Goal: Task Accomplishment & Management: Use online tool/utility

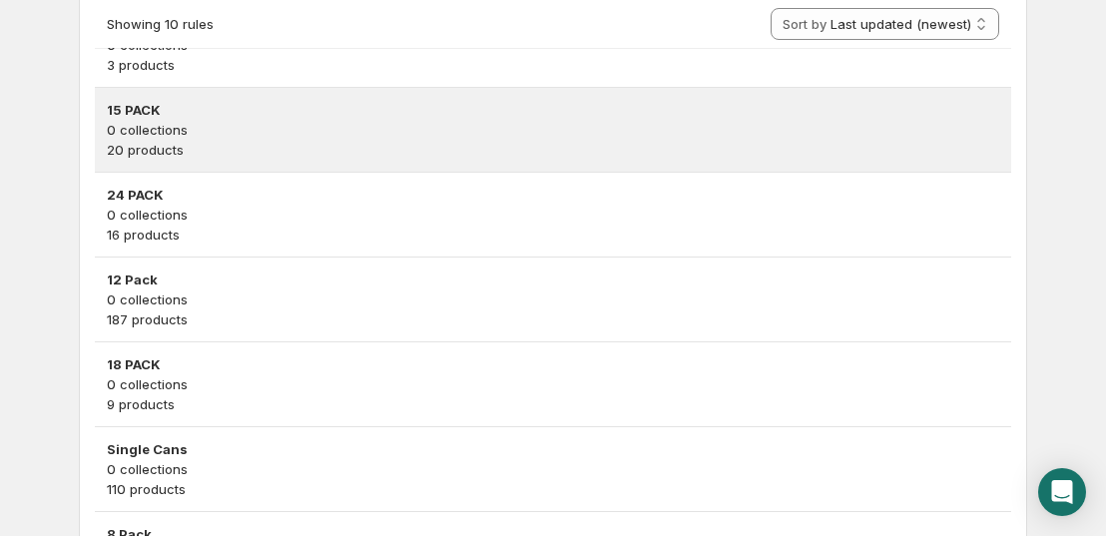
scroll to position [826, 0]
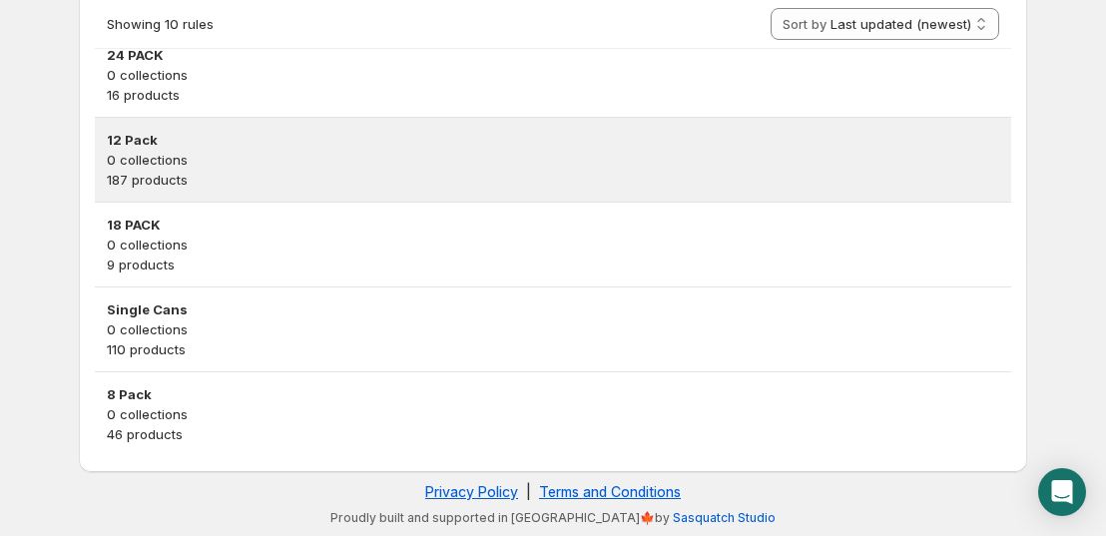
click at [265, 133] on h3 "12 Pack" at bounding box center [553, 140] width 892 height 20
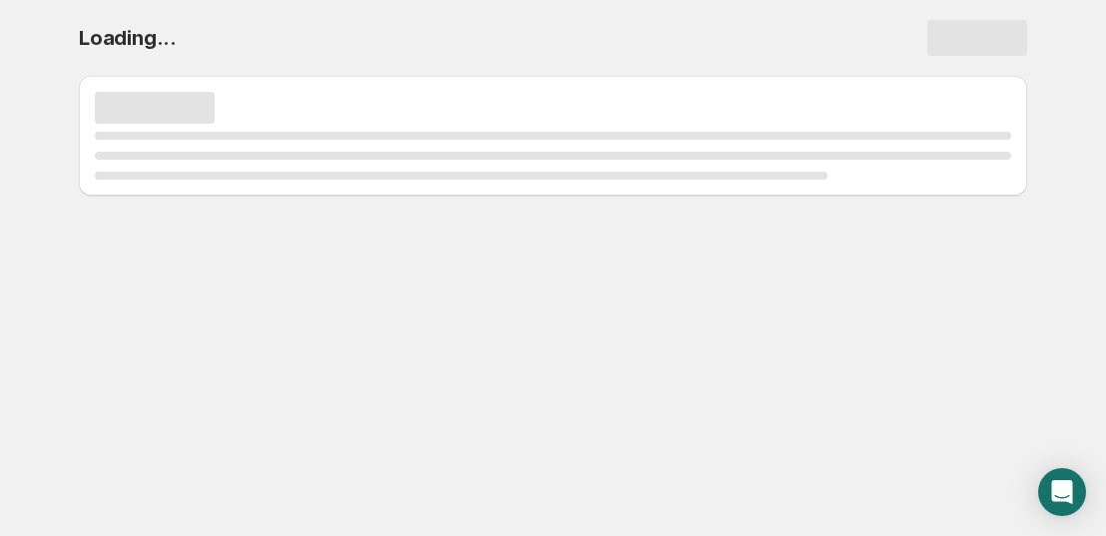
scroll to position [0, 0]
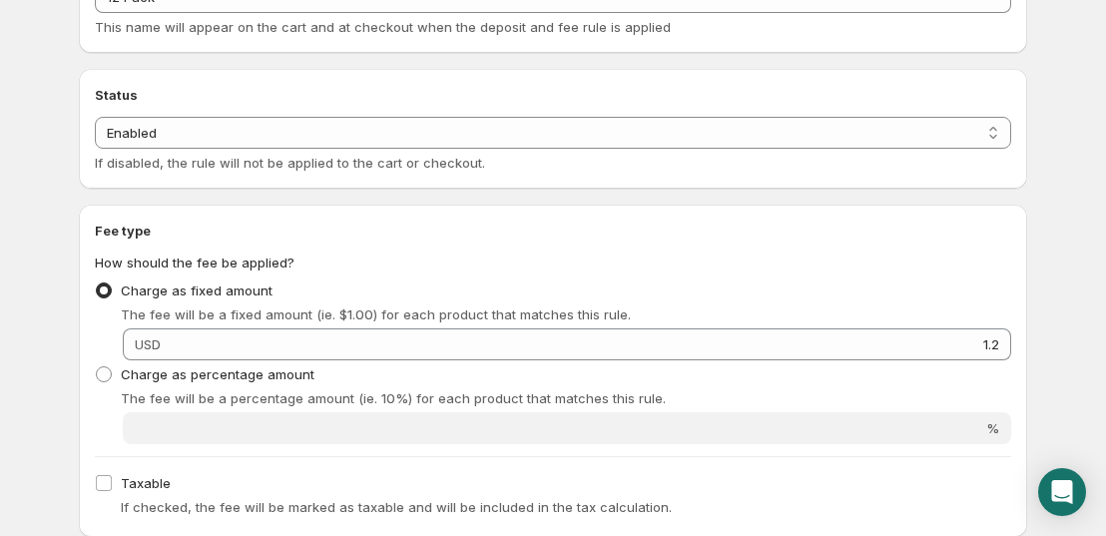
scroll to position [399, 0]
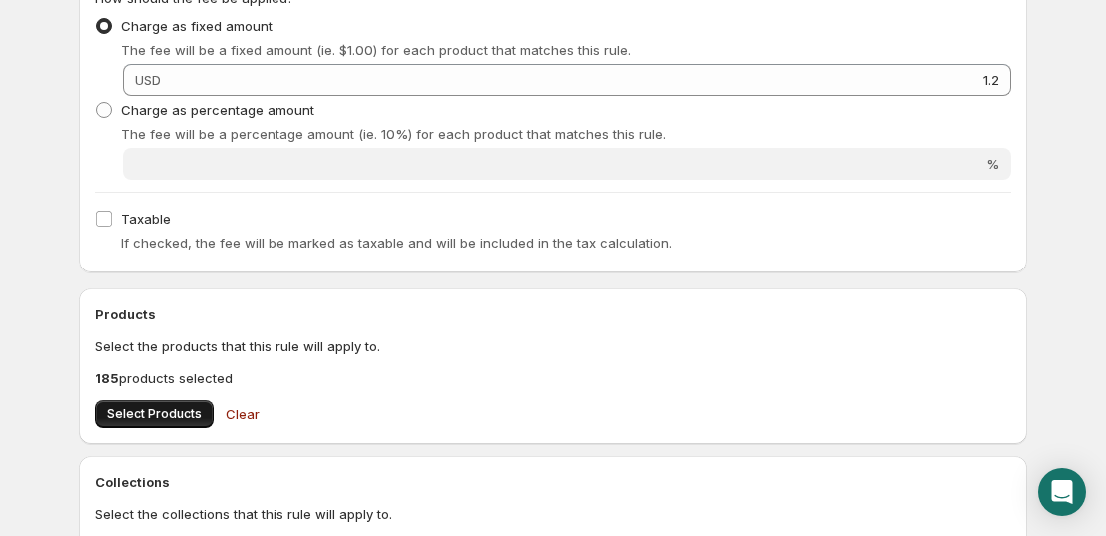
click at [146, 408] on span "Select Products" at bounding box center [154, 414] width 95 height 16
click at [179, 416] on span "Select Products" at bounding box center [154, 414] width 95 height 16
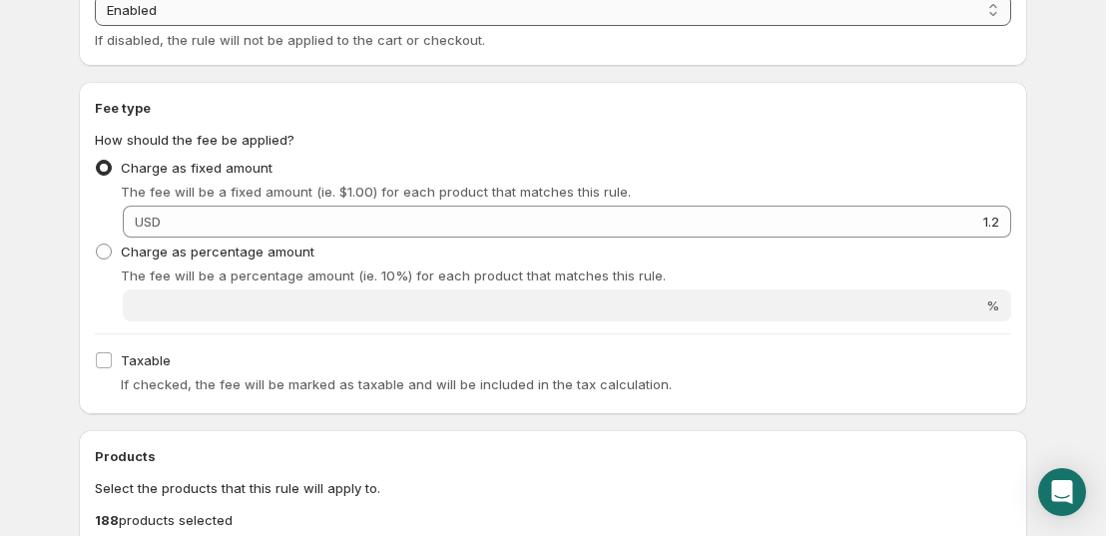
scroll to position [0, 0]
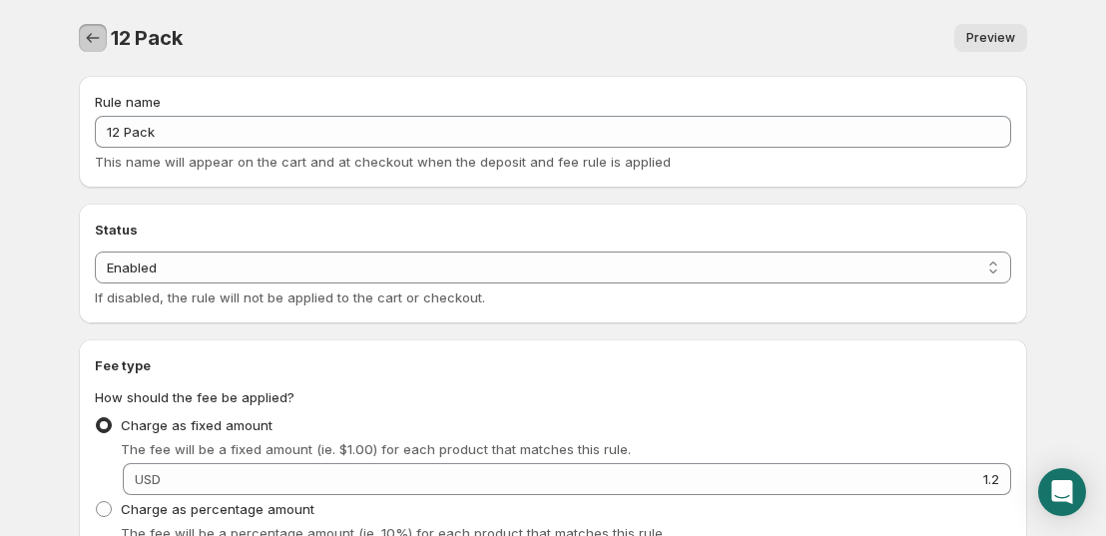
click at [92, 36] on icon "Settings" at bounding box center [93, 38] width 20 height 20
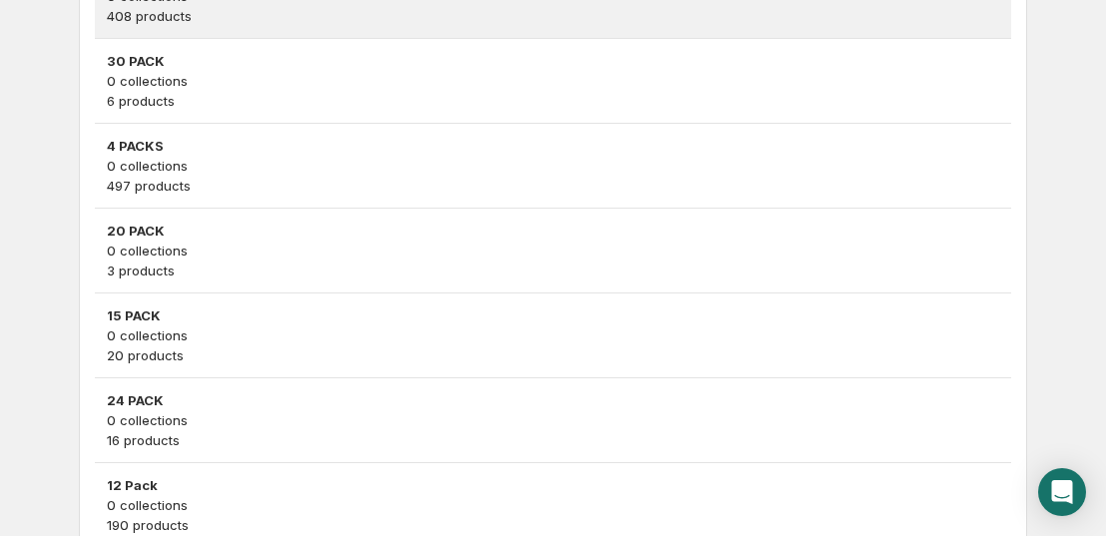
scroll to position [499, 0]
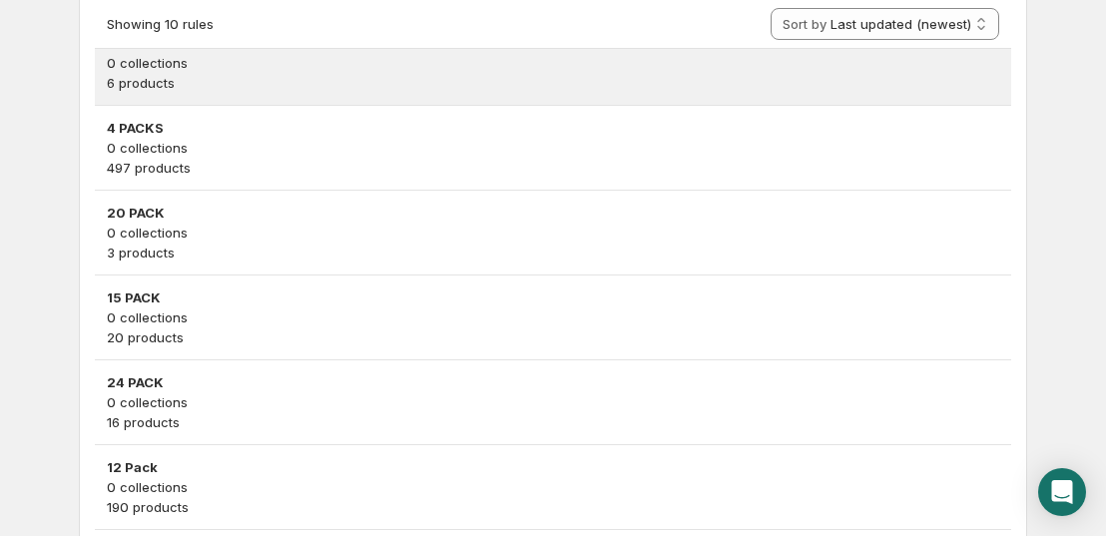
click at [188, 89] on p "6 products" at bounding box center [553, 83] width 892 height 20
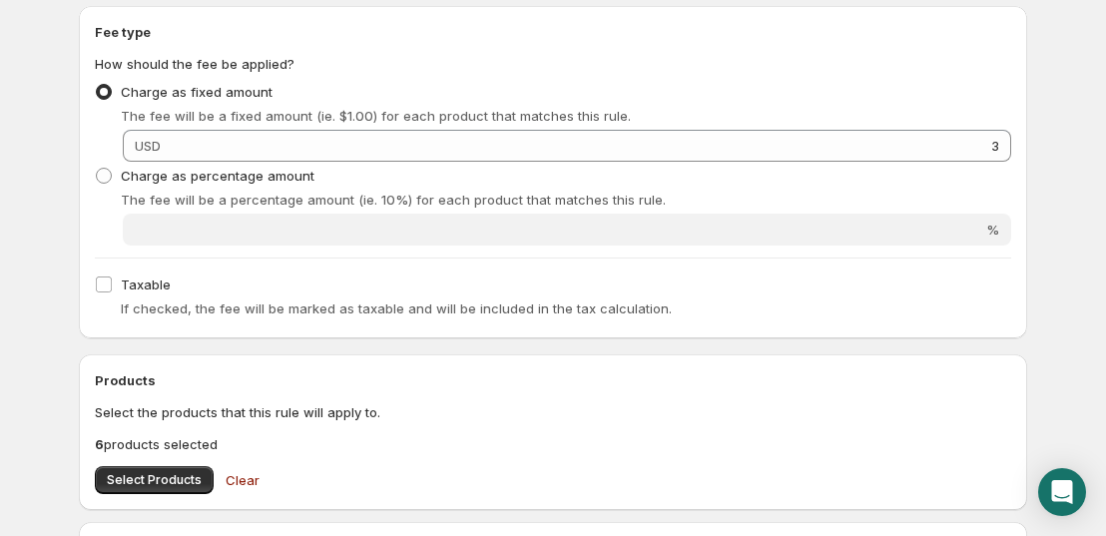
scroll to position [499, 0]
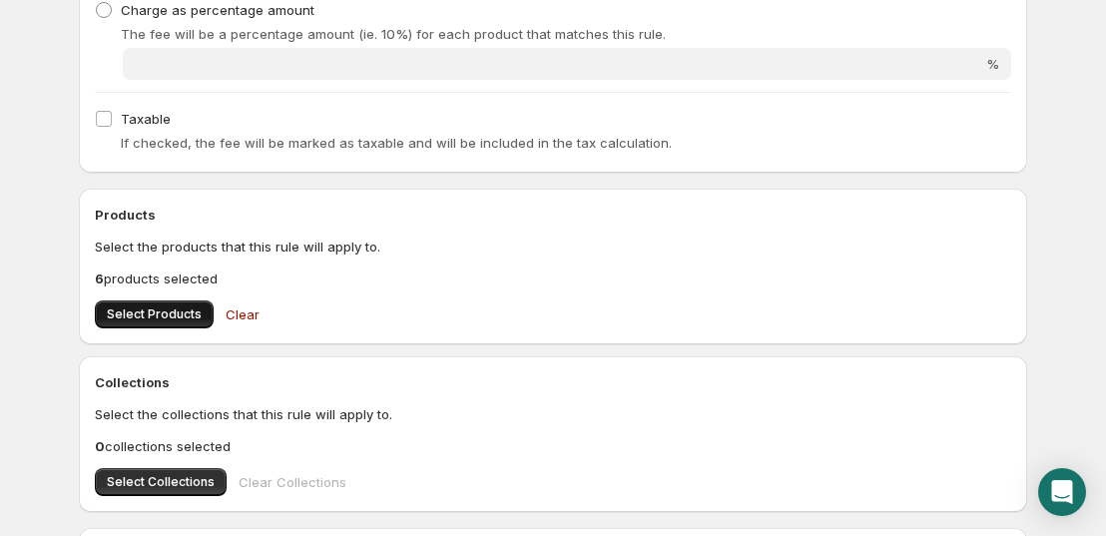
click at [179, 311] on span "Select Products" at bounding box center [154, 314] width 95 height 16
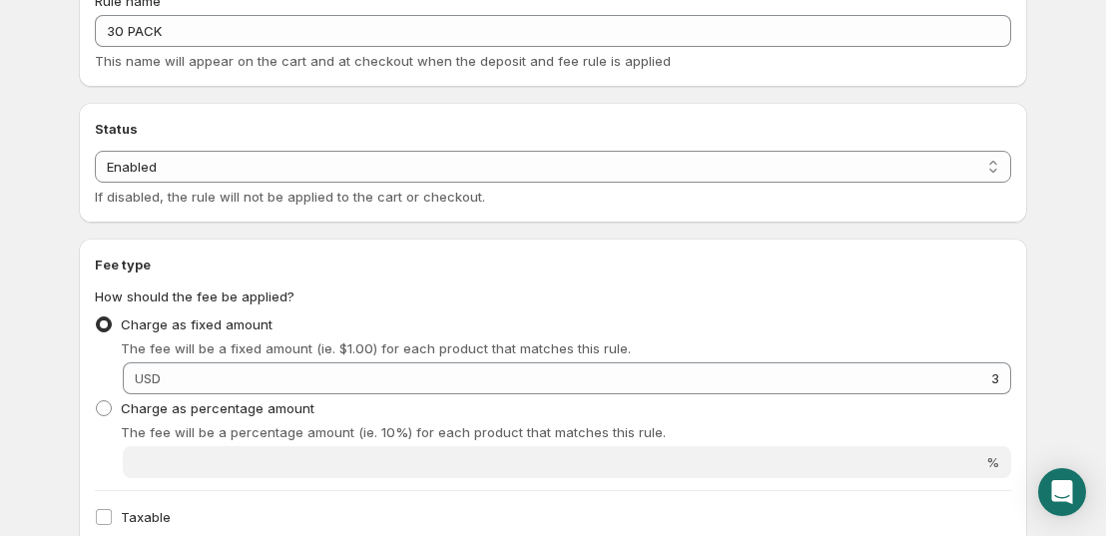
scroll to position [0, 0]
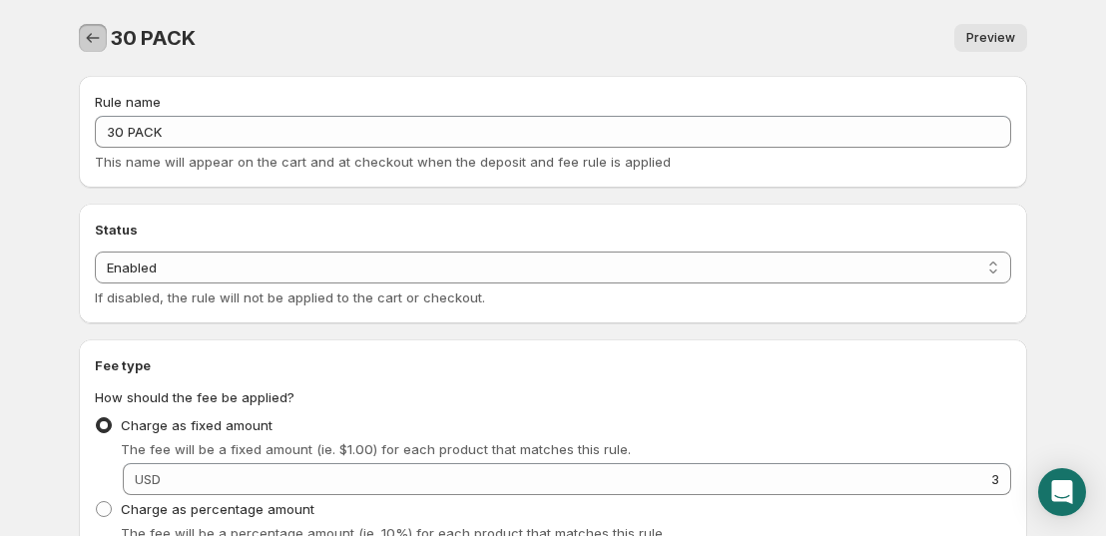
click at [98, 44] on icon "Settings" at bounding box center [93, 38] width 20 height 20
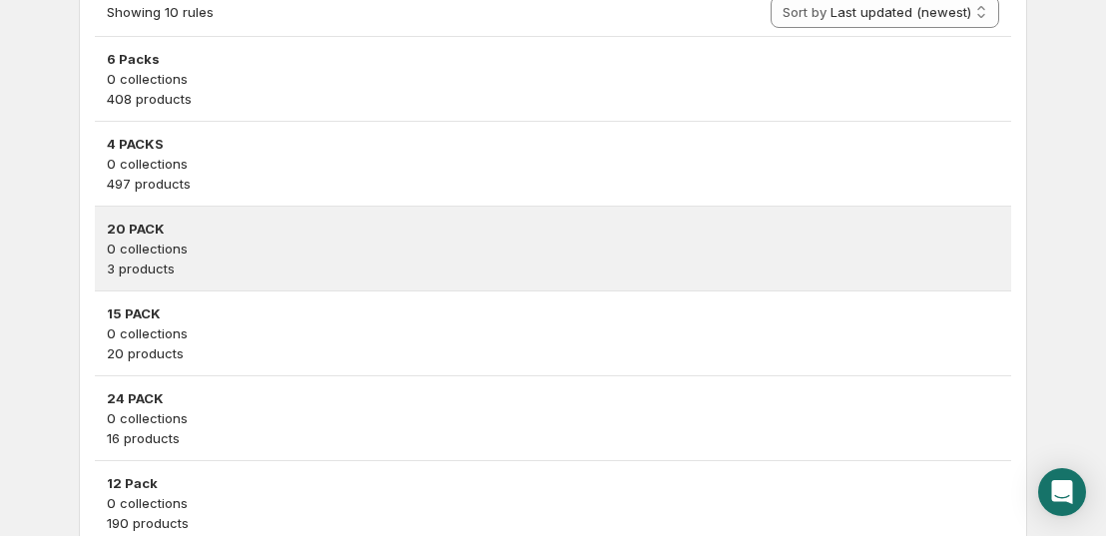
scroll to position [399, 0]
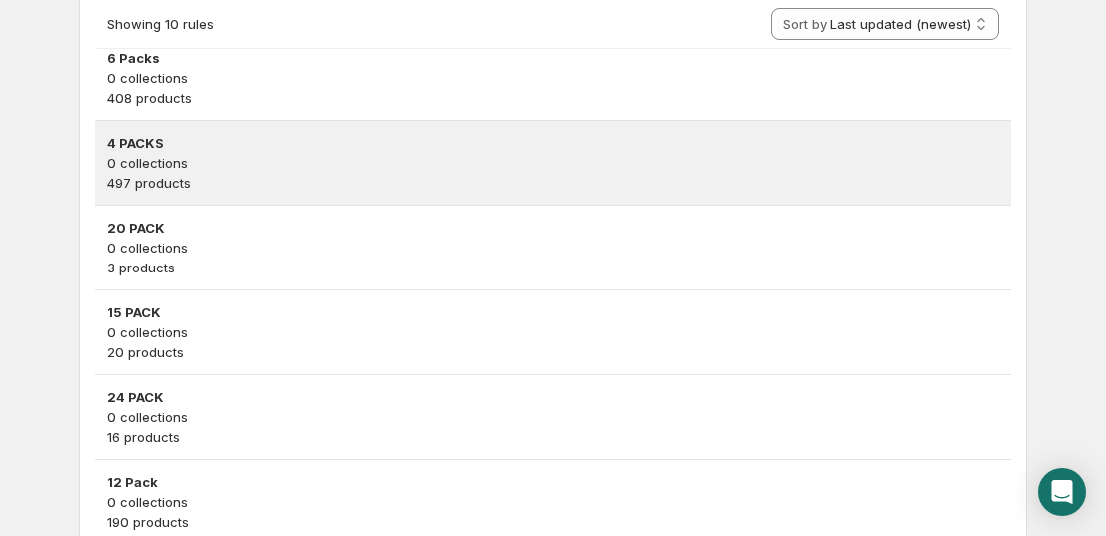
click at [174, 127] on div "4 PACKS 0 collections 497 products" at bounding box center [553, 163] width 916 height 84
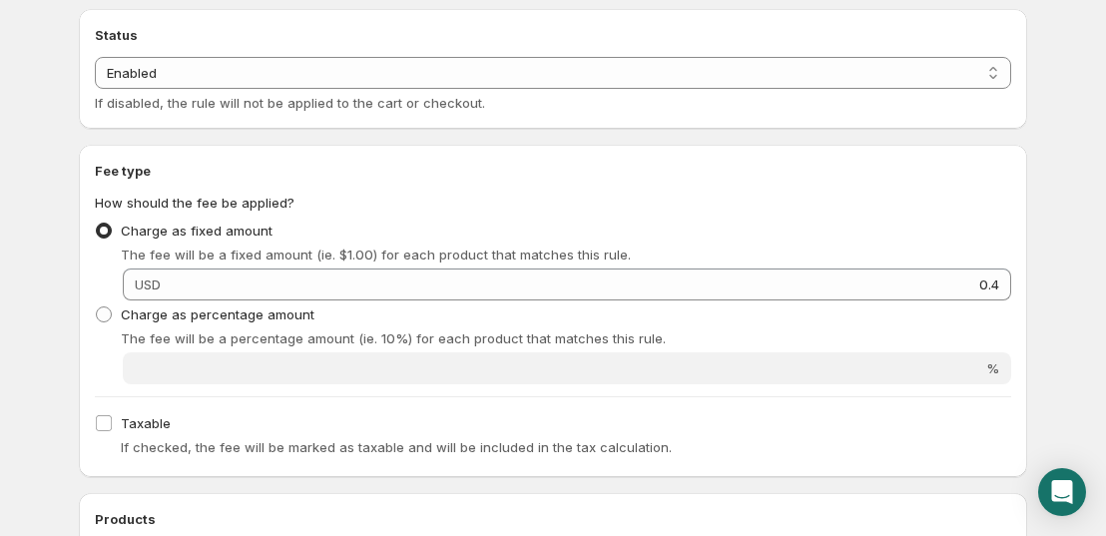
scroll to position [399, 0]
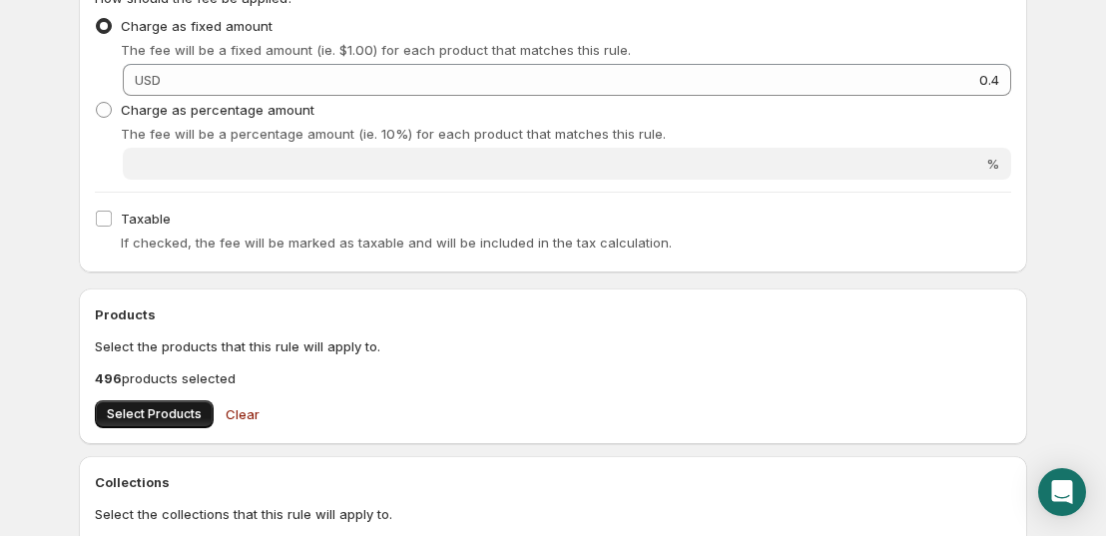
click at [160, 407] on span "Select Products" at bounding box center [154, 414] width 95 height 16
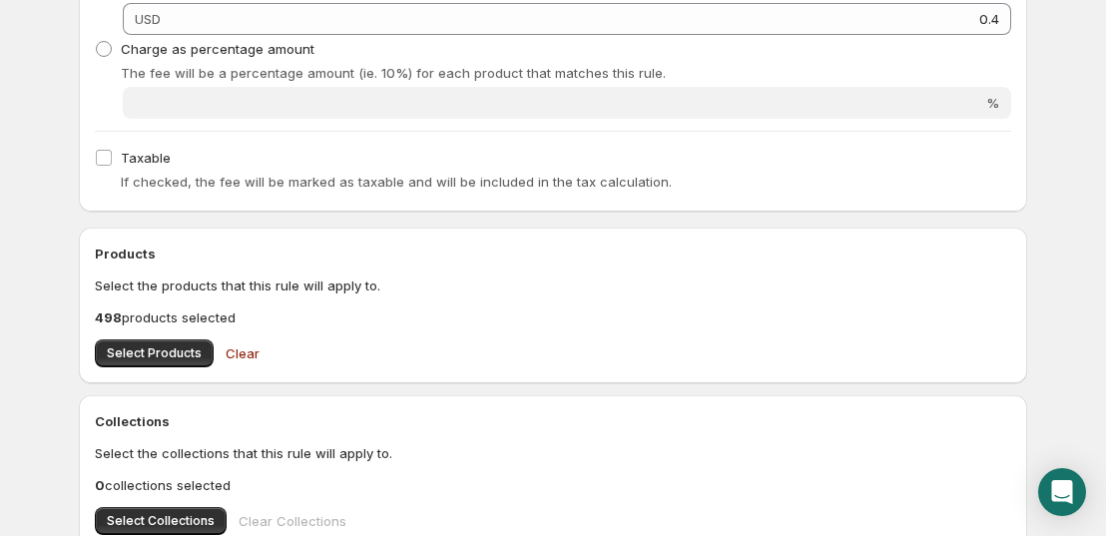
scroll to position [499, 0]
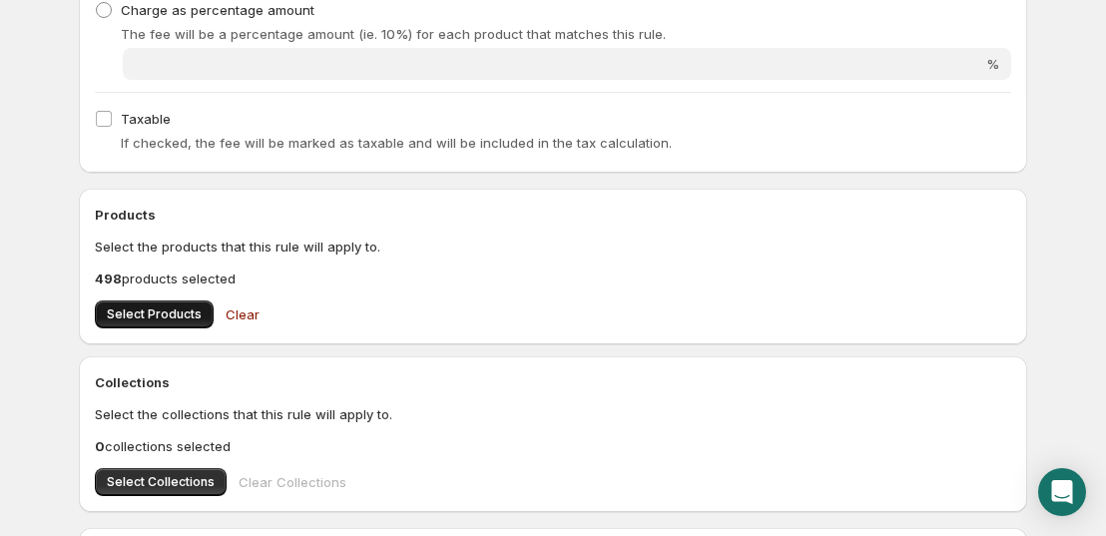
click at [163, 318] on span "Select Products" at bounding box center [154, 314] width 95 height 16
click at [121, 302] on button "Select Products" at bounding box center [154, 314] width 119 height 28
click at [133, 322] on button "Select Products" at bounding box center [154, 314] width 119 height 28
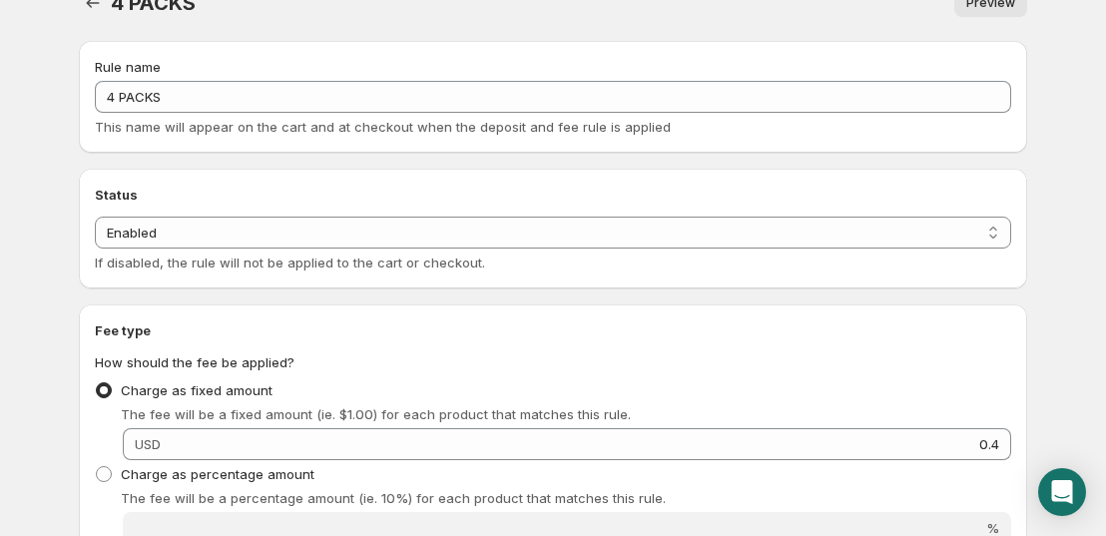
scroll to position [0, 0]
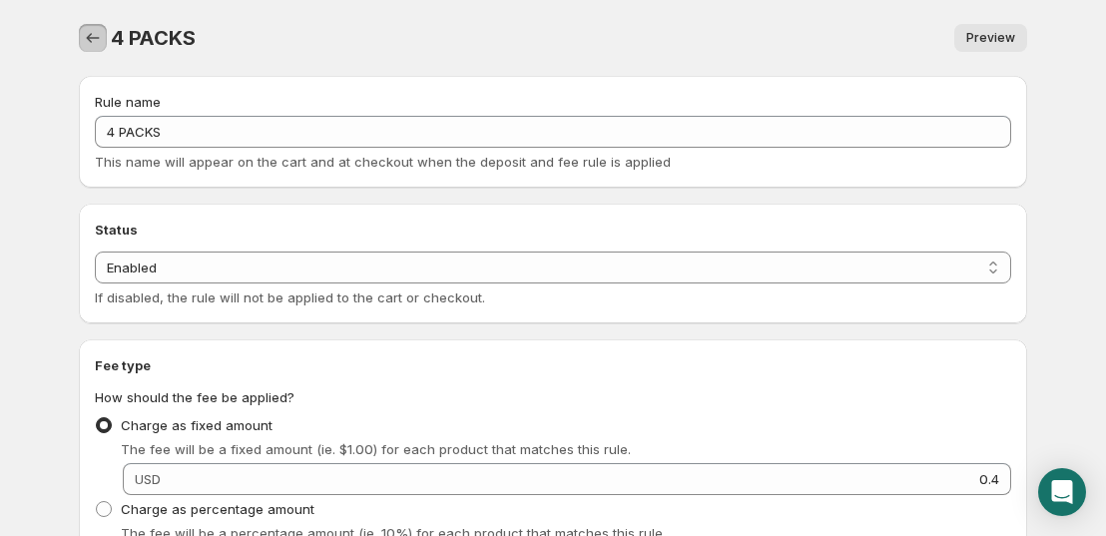
click at [97, 25] on button "Settings" at bounding box center [93, 38] width 28 height 28
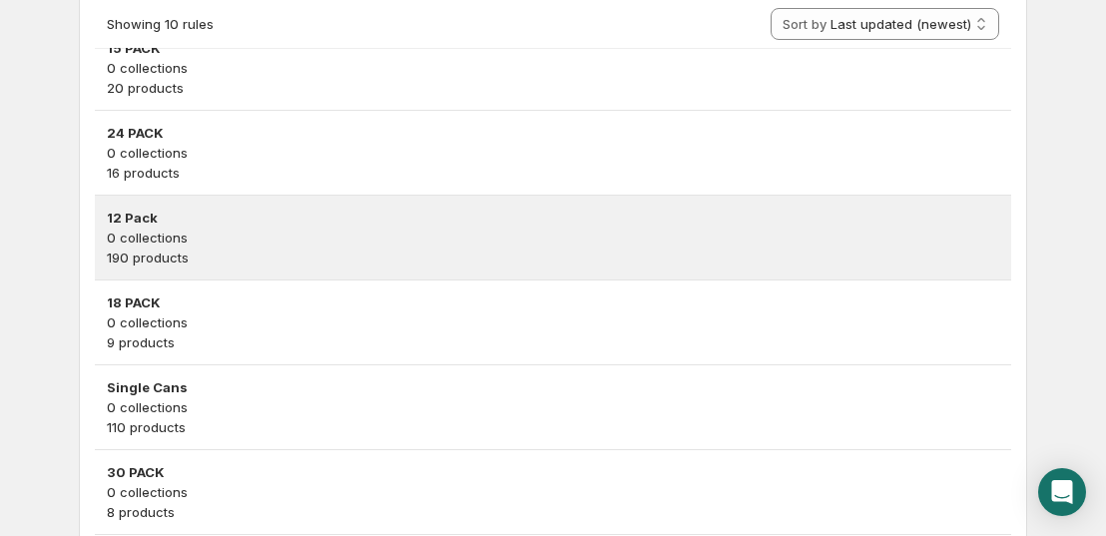
scroll to position [699, 0]
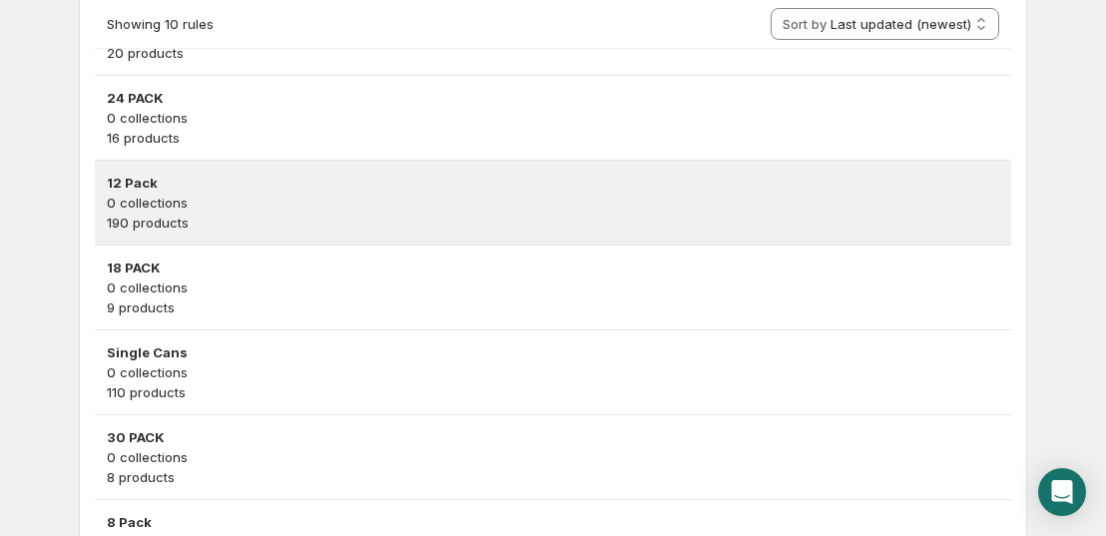
click at [194, 198] on p "0 collections" at bounding box center [553, 203] width 892 height 20
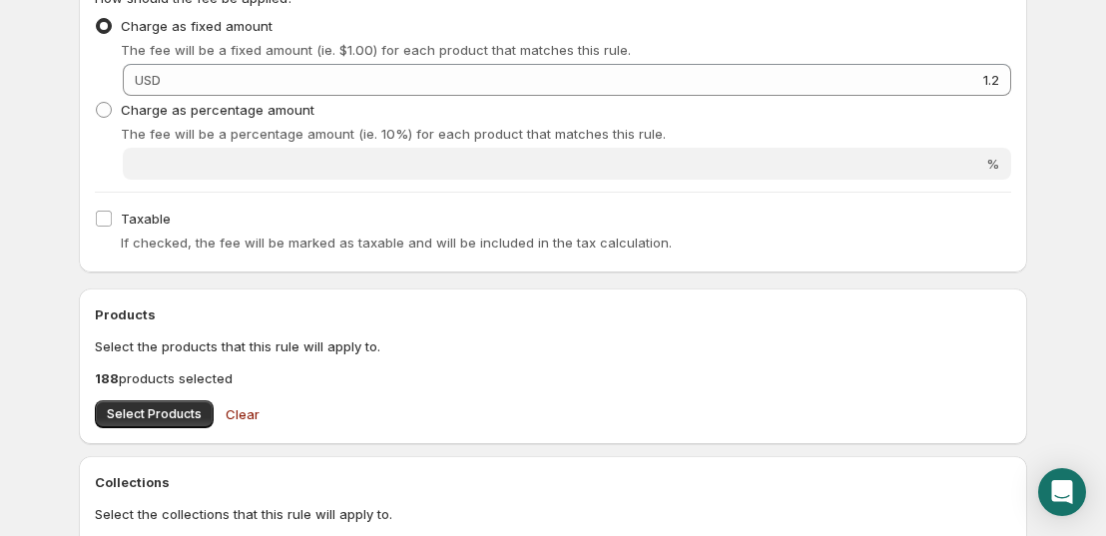
scroll to position [699, 0]
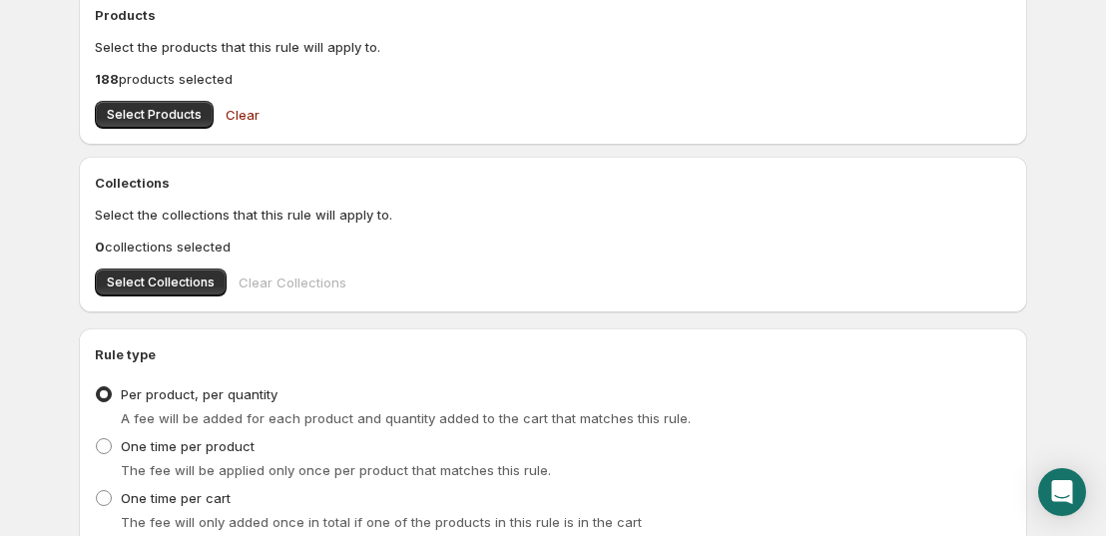
click at [167, 98] on div "Products Select the products that this rule will apply to. 188 products selecte…" at bounding box center [553, 67] width 916 height 124
click at [172, 113] on span "Select Products" at bounding box center [154, 115] width 95 height 16
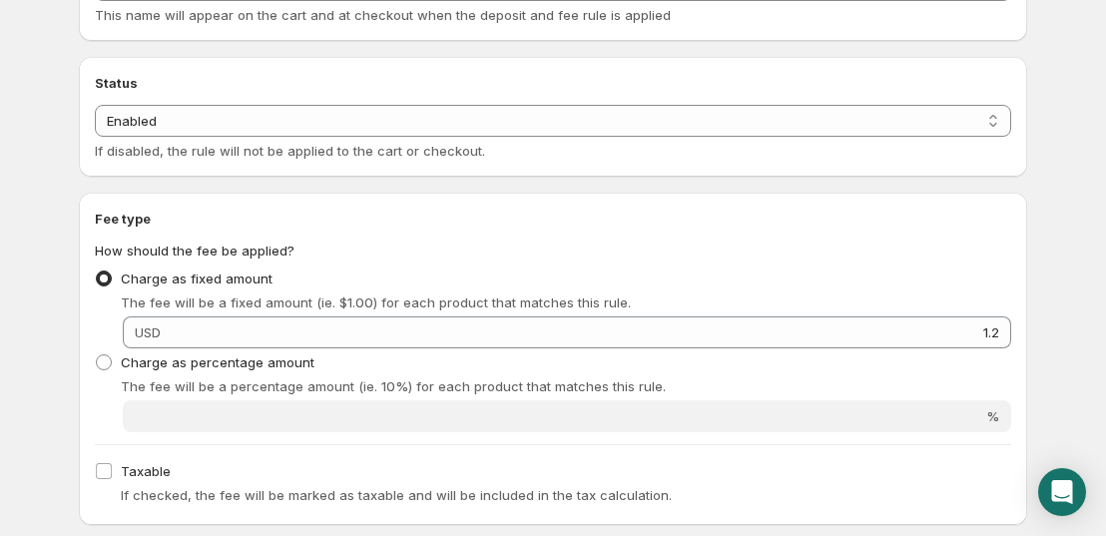
scroll to position [0, 0]
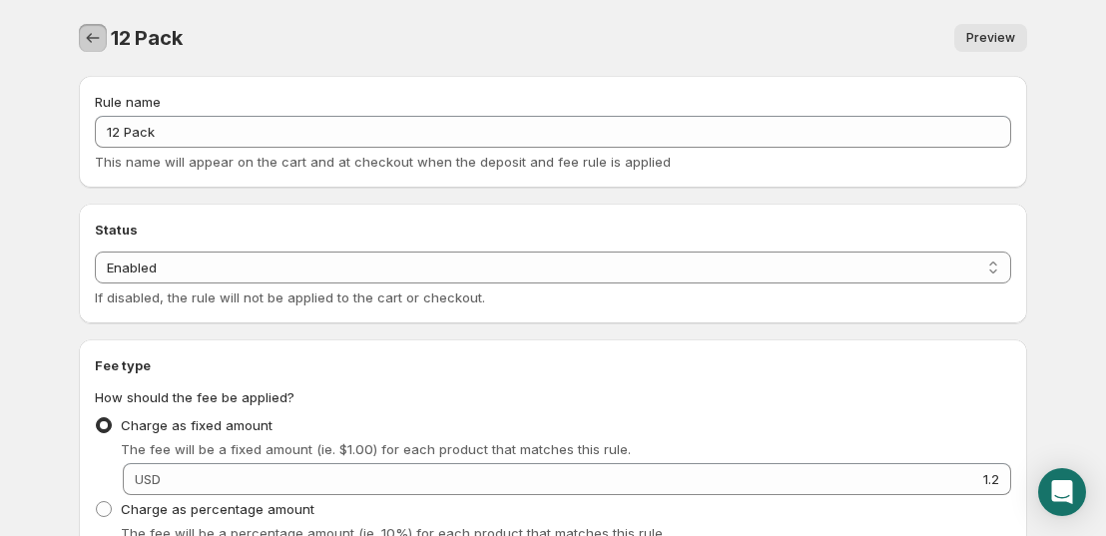
click at [101, 29] on icon "Settings" at bounding box center [93, 38] width 20 height 20
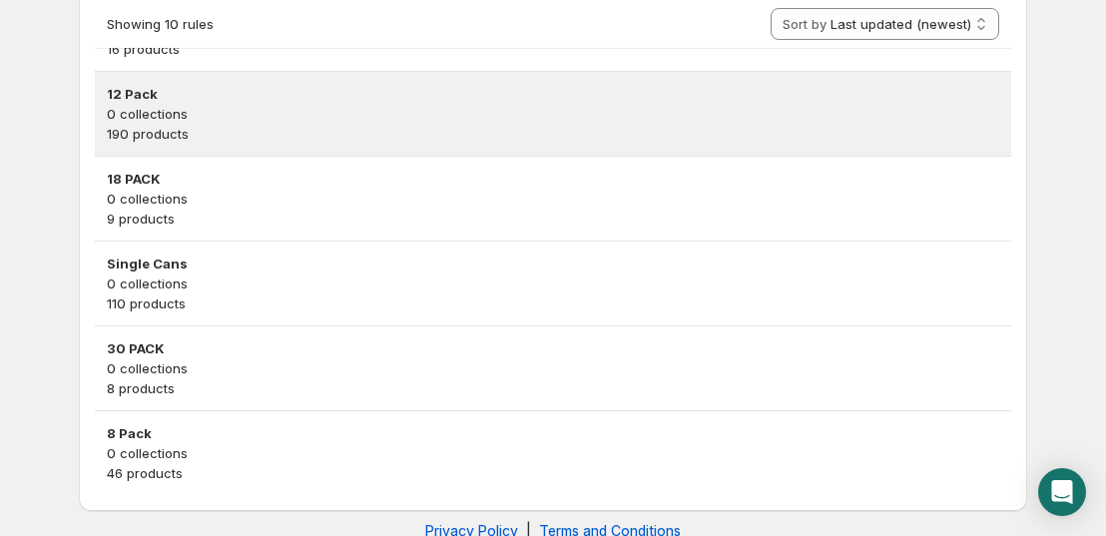
scroll to position [826, 0]
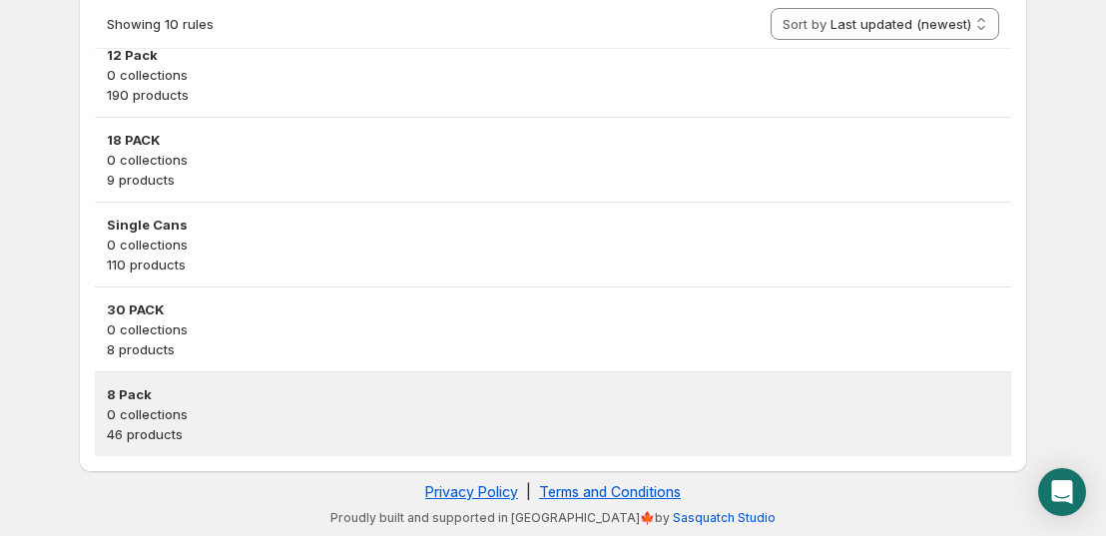
click at [116, 427] on p "46 products" at bounding box center [553, 434] width 892 height 20
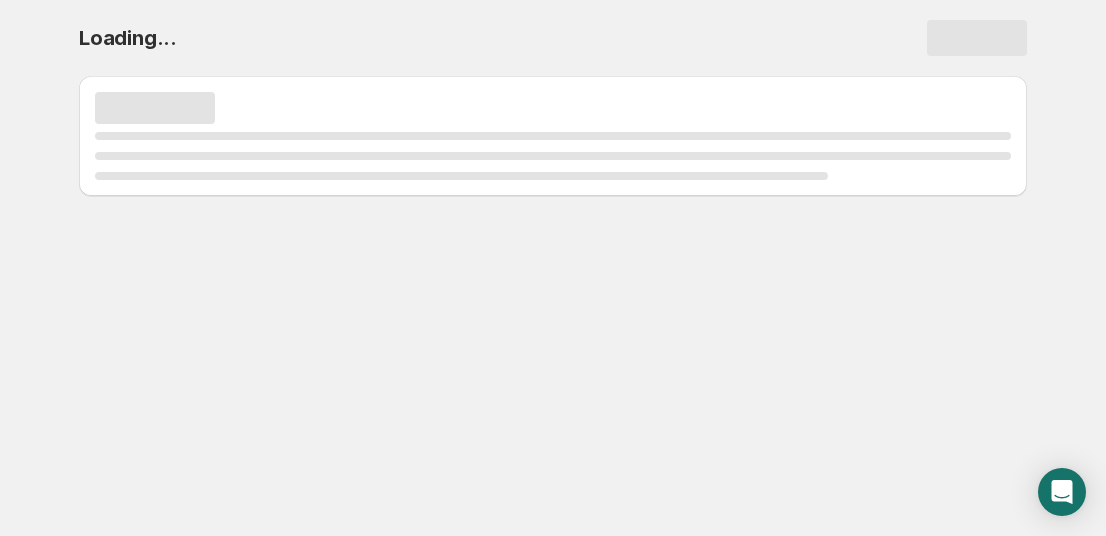
scroll to position [0, 0]
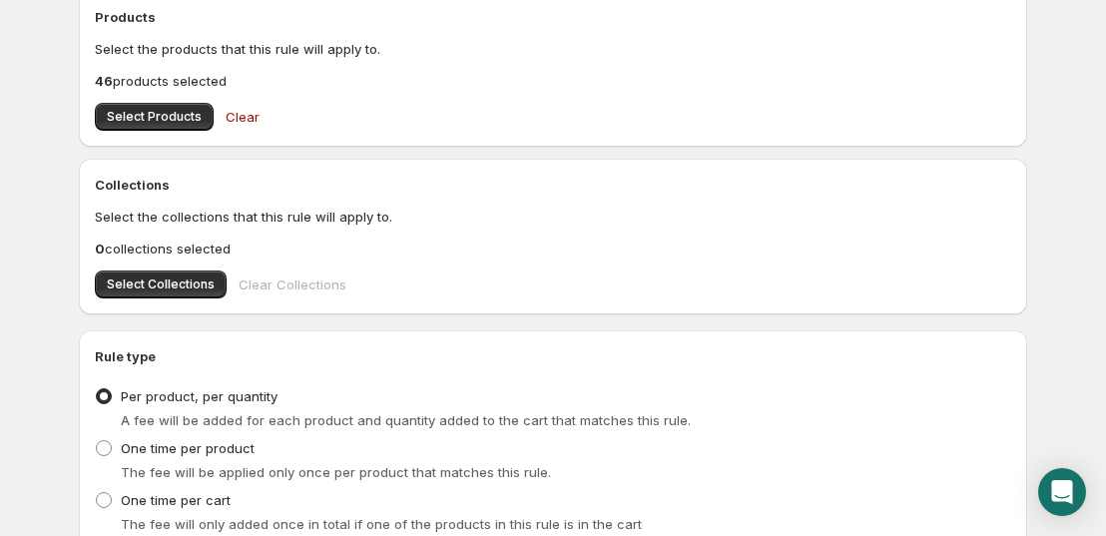
scroll to position [699, 0]
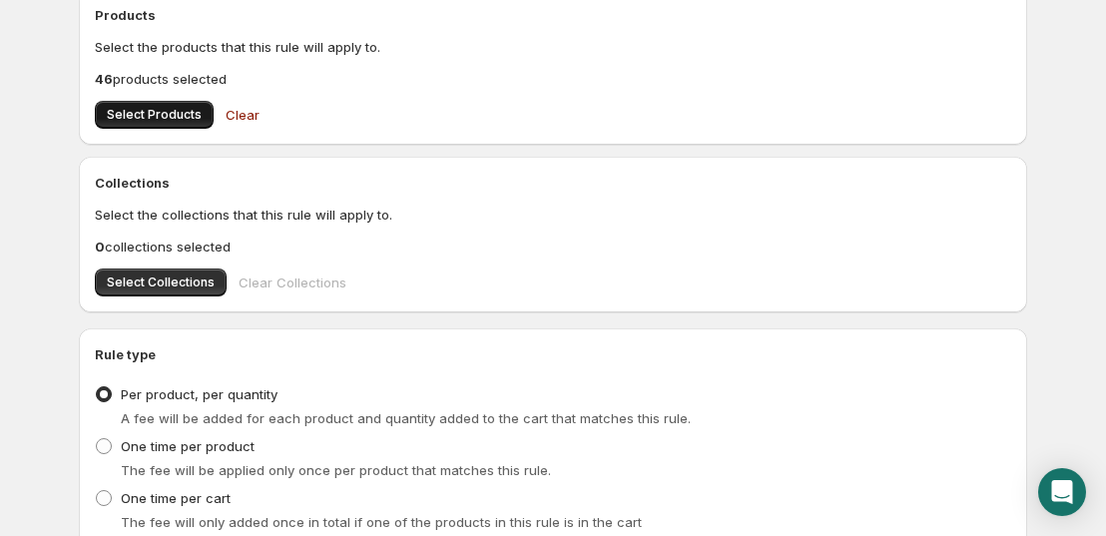
click at [144, 124] on button "Select Products" at bounding box center [154, 115] width 119 height 28
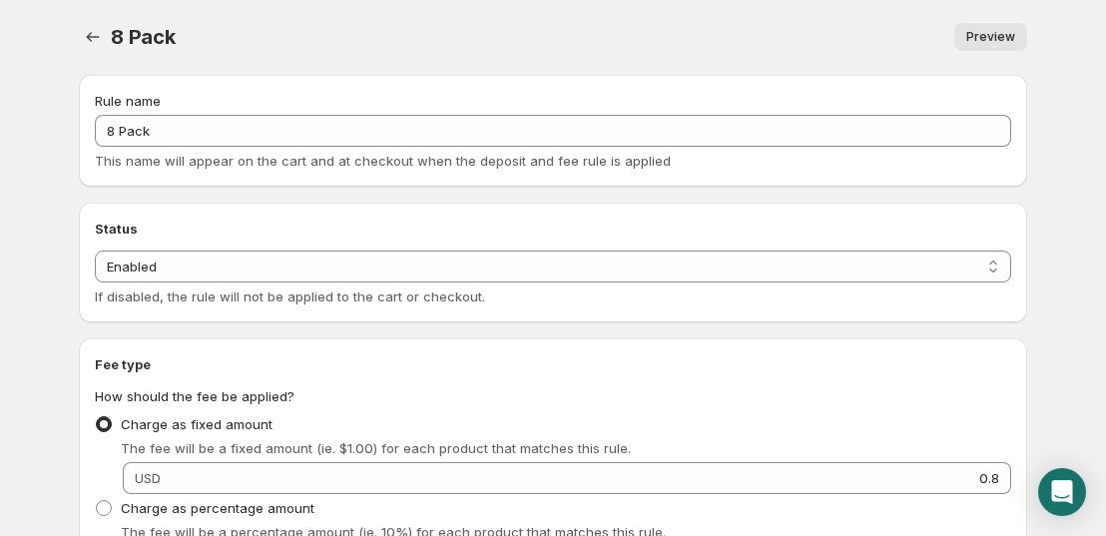
scroll to position [0, 0]
click at [95, 32] on icon "Settings" at bounding box center [93, 38] width 20 height 20
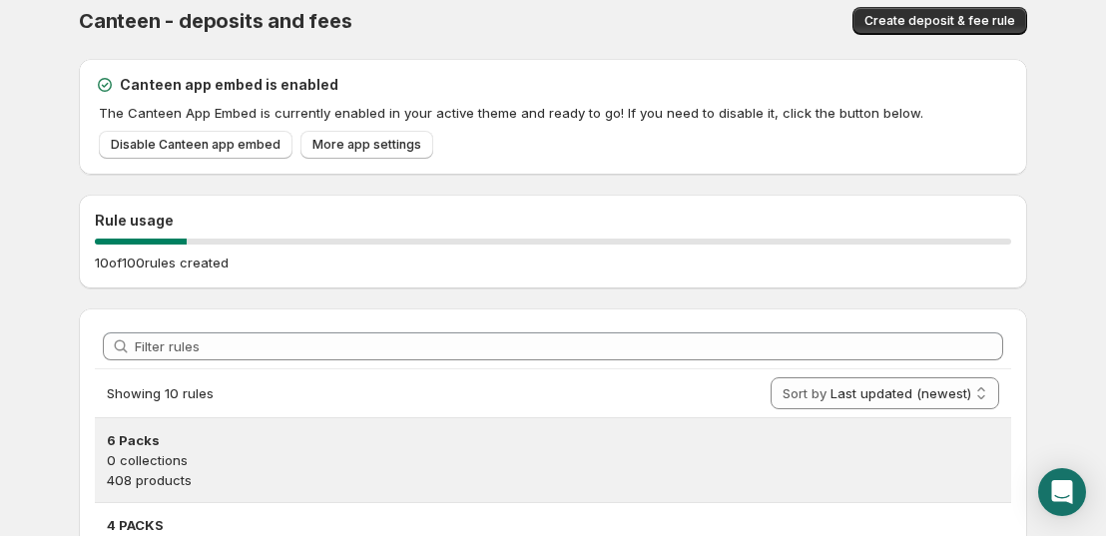
scroll to position [299, 0]
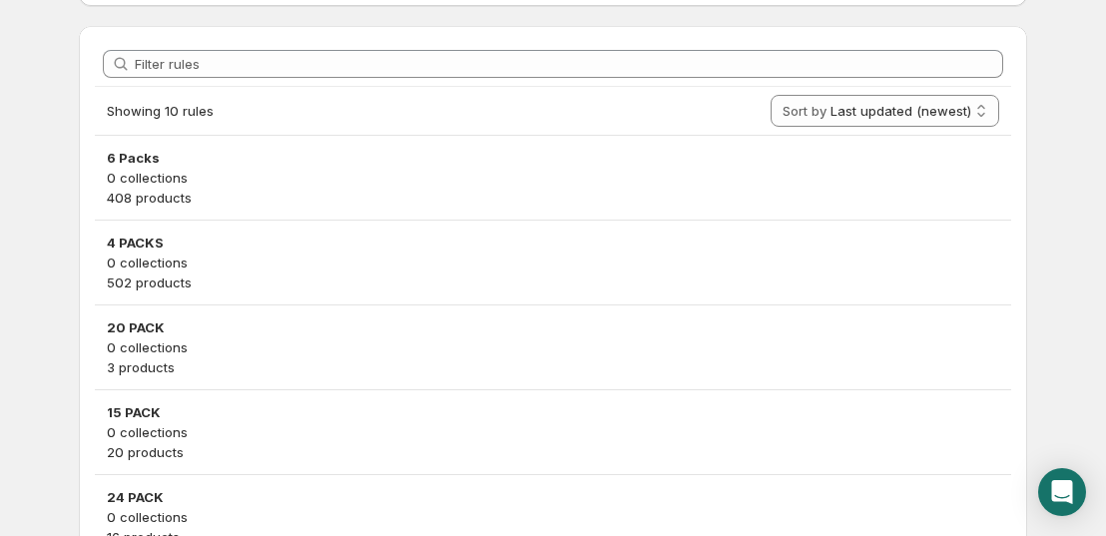
click at [133, 250] on div "4 PACKS 0 collections 502 products" at bounding box center [553, 263] width 892 height 60
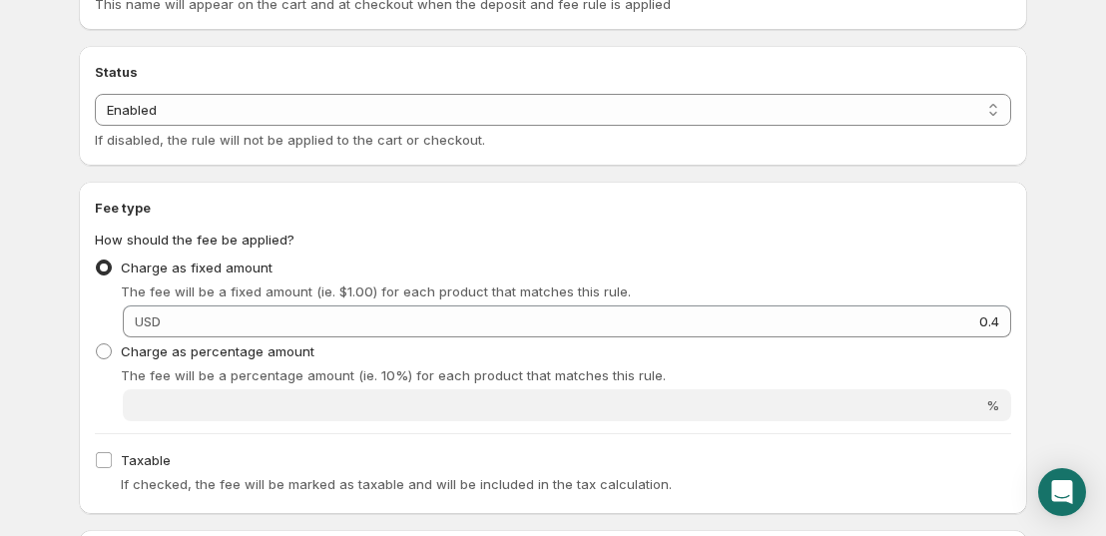
scroll to position [299, 0]
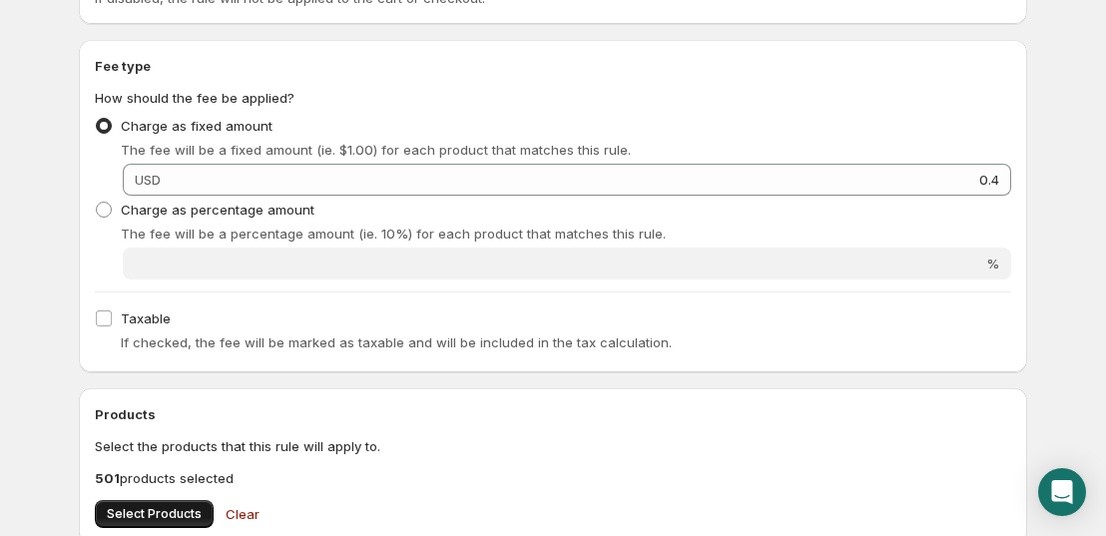
click at [131, 506] on button "Select Products" at bounding box center [154, 514] width 119 height 28
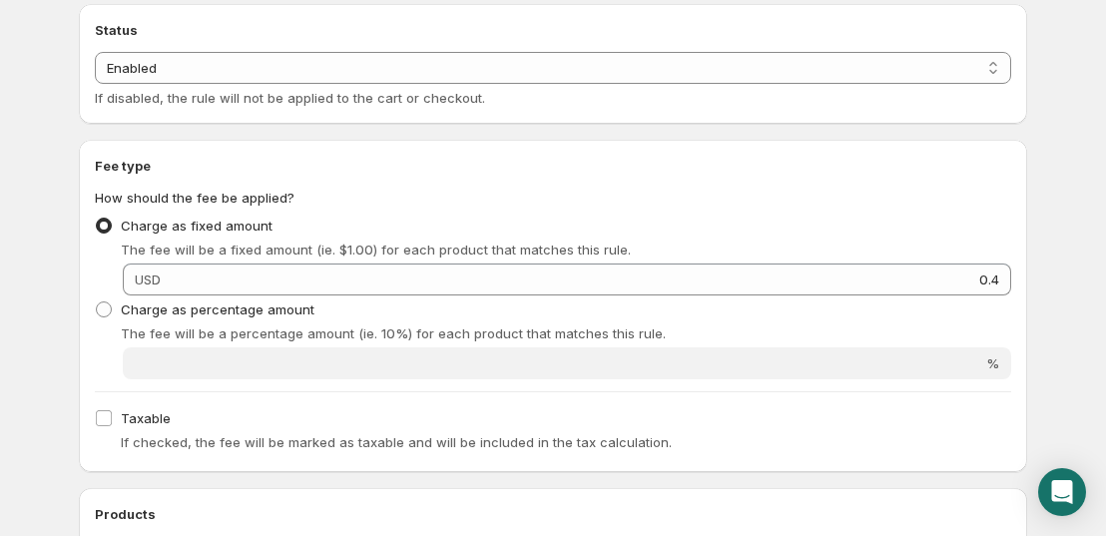
scroll to position [0, 0]
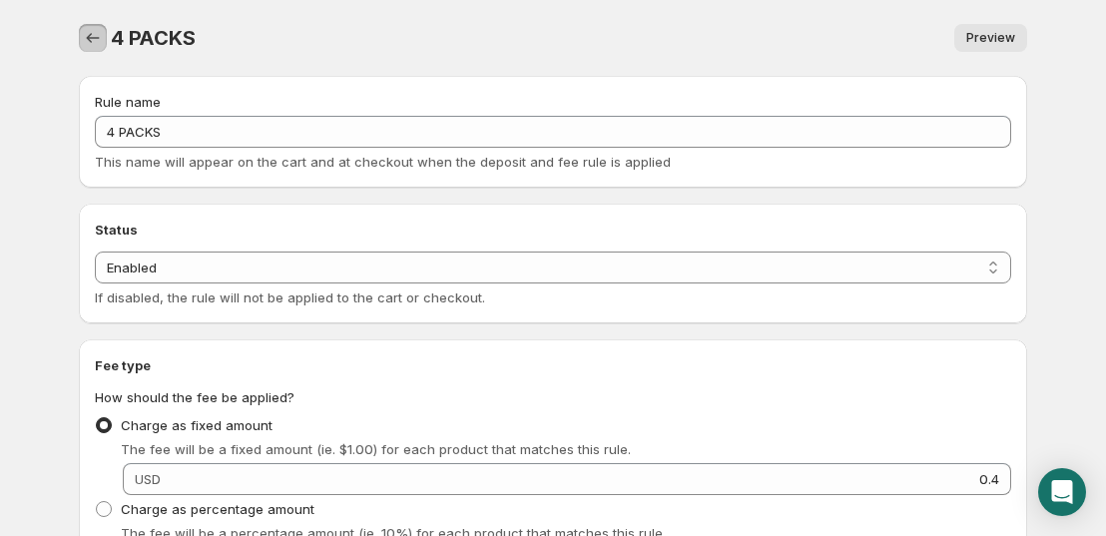
click at [92, 30] on icon "Settings" at bounding box center [93, 38] width 20 height 20
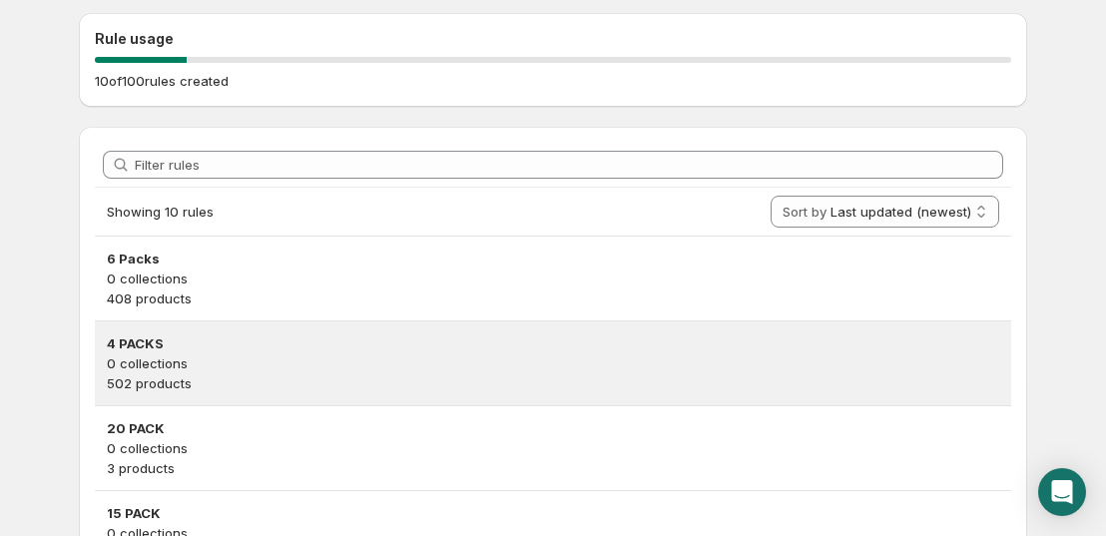
scroll to position [299, 0]
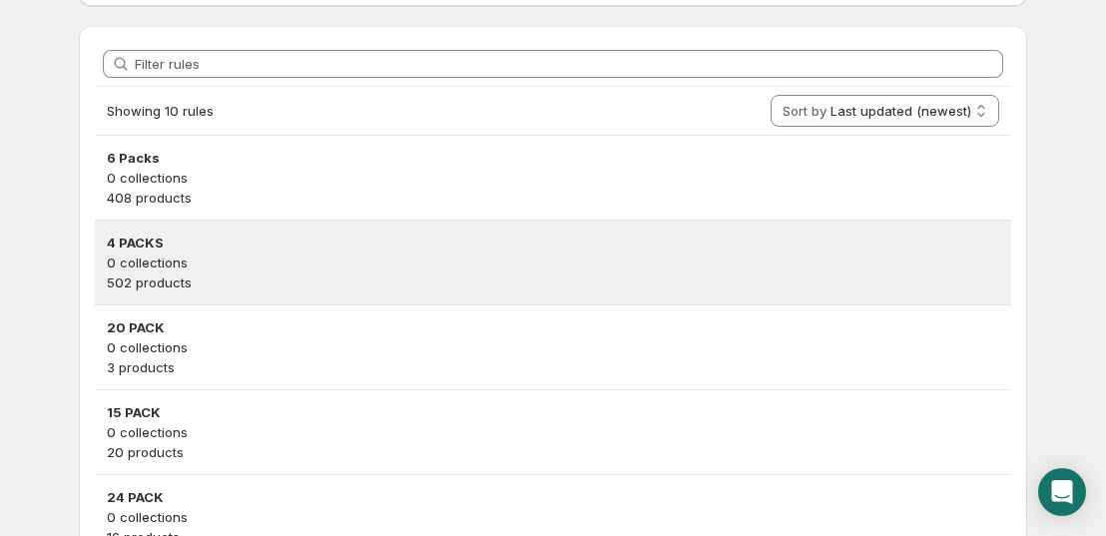
click at [158, 262] on p "0 collections" at bounding box center [553, 263] width 892 height 20
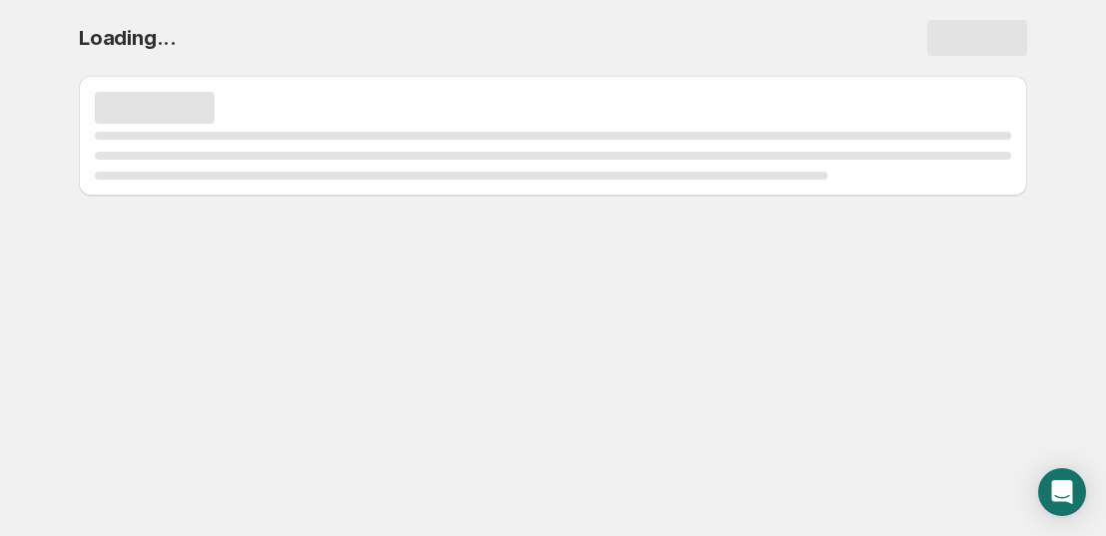
scroll to position [0, 0]
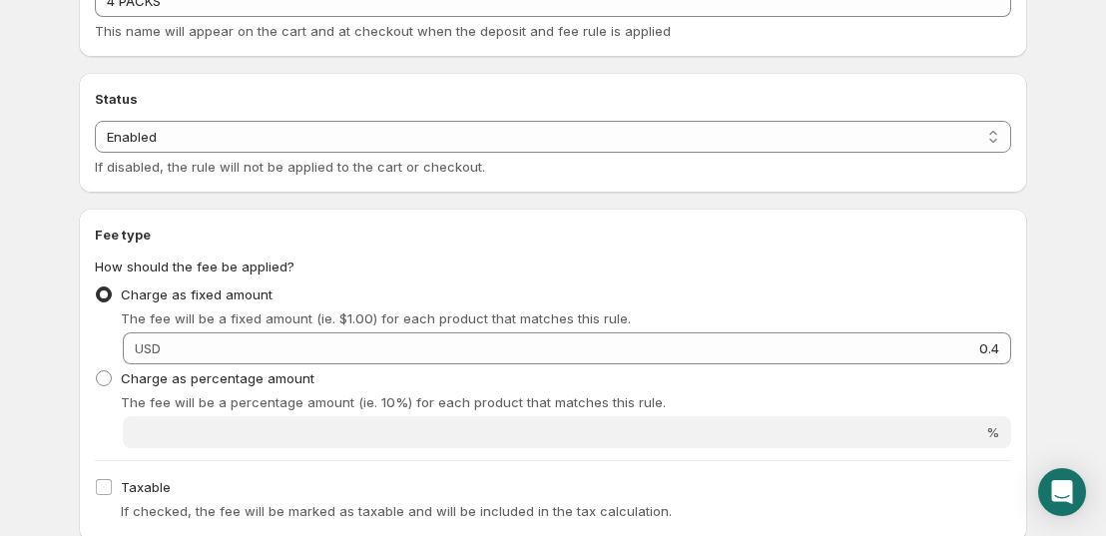
scroll to position [299, 0]
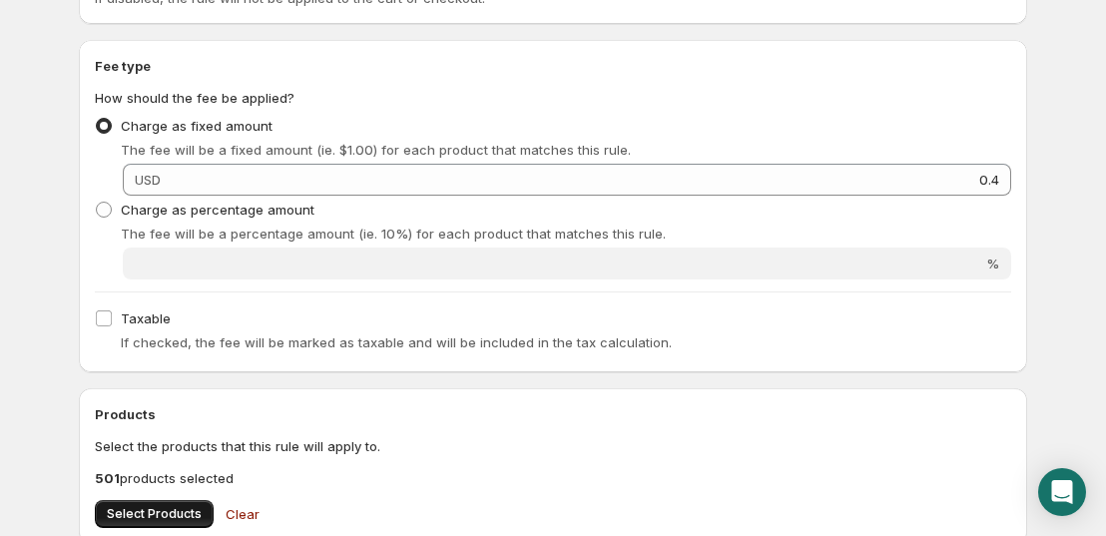
click at [121, 500] on button "Select Products" at bounding box center [154, 514] width 119 height 28
